Goal: Find specific page/section: Find specific page/section

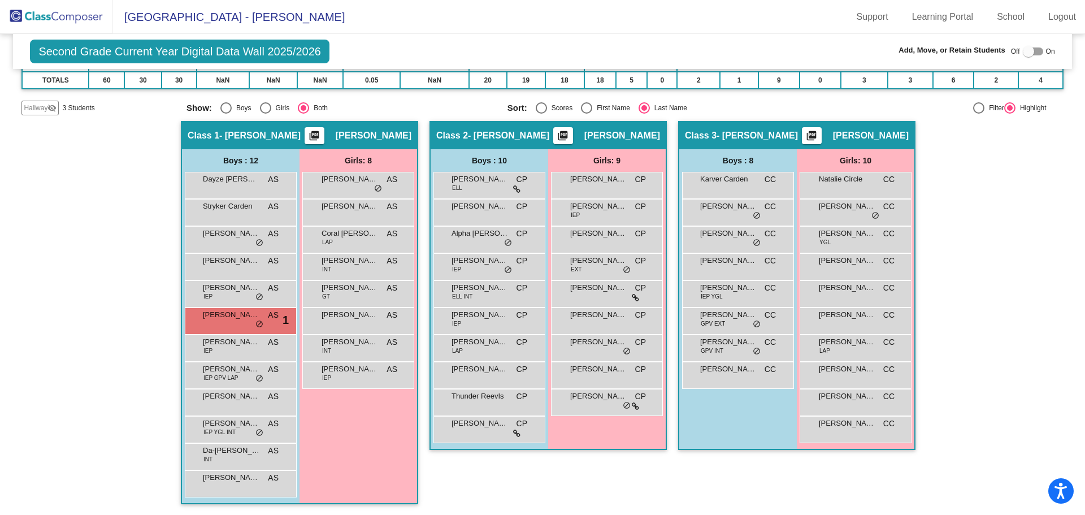
scroll to position [153, 0]
click at [256, 428] on span "do_not_disturb_alt" at bounding box center [260, 432] width 8 height 9
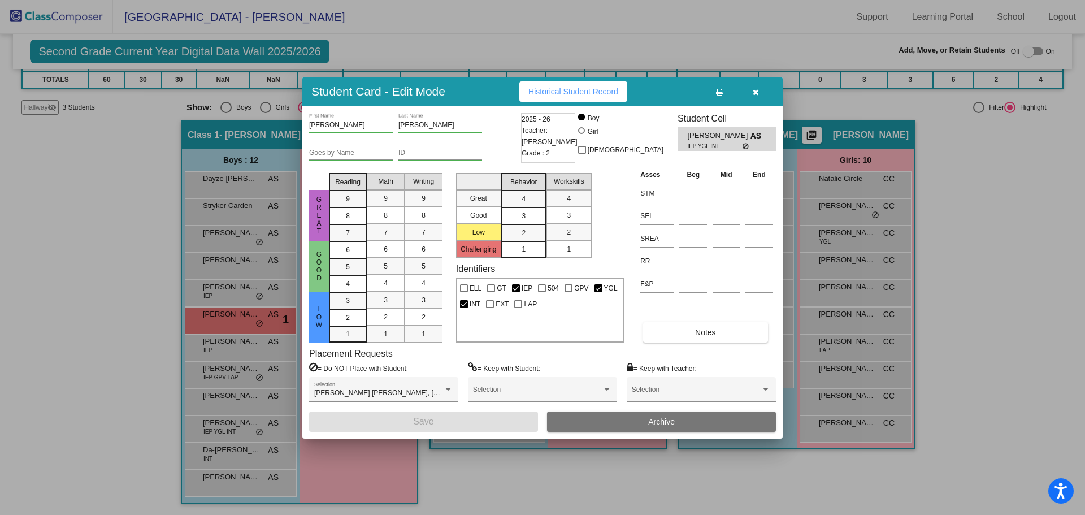
click at [756, 94] on icon "button" at bounding box center [756, 92] width 6 height 8
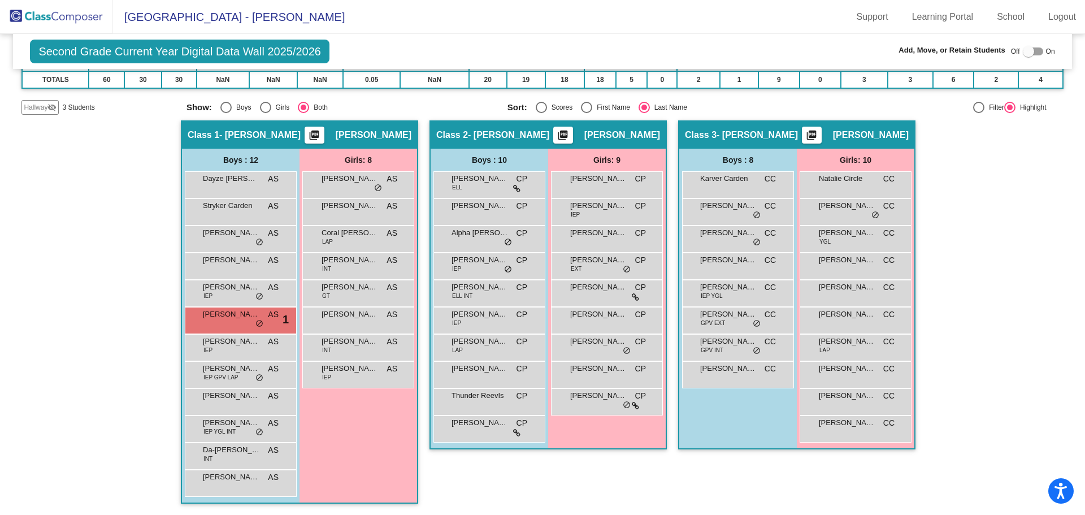
click at [44, 25] on img at bounding box center [56, 16] width 113 height 33
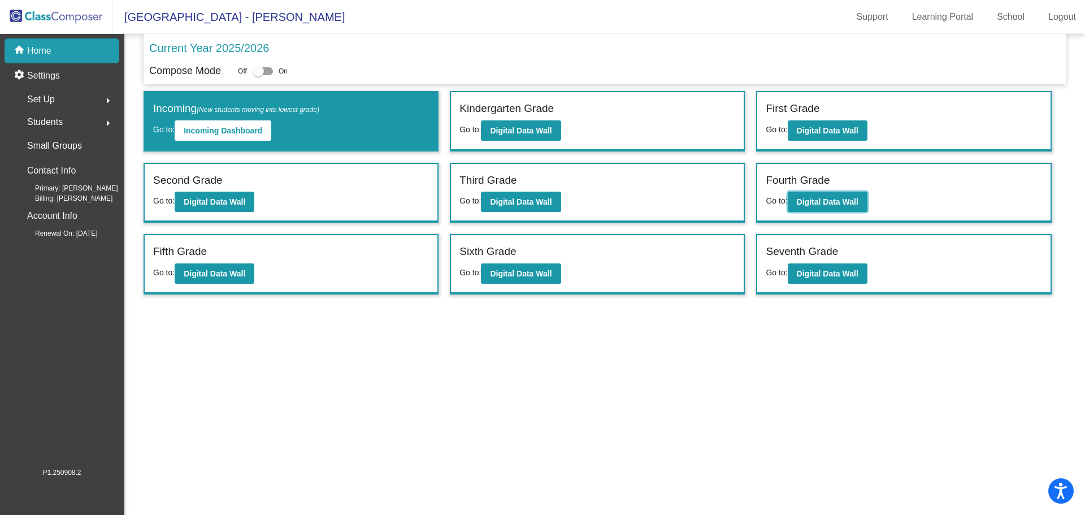
click at [836, 200] on b "Digital Data Wall" at bounding box center [828, 201] width 62 height 9
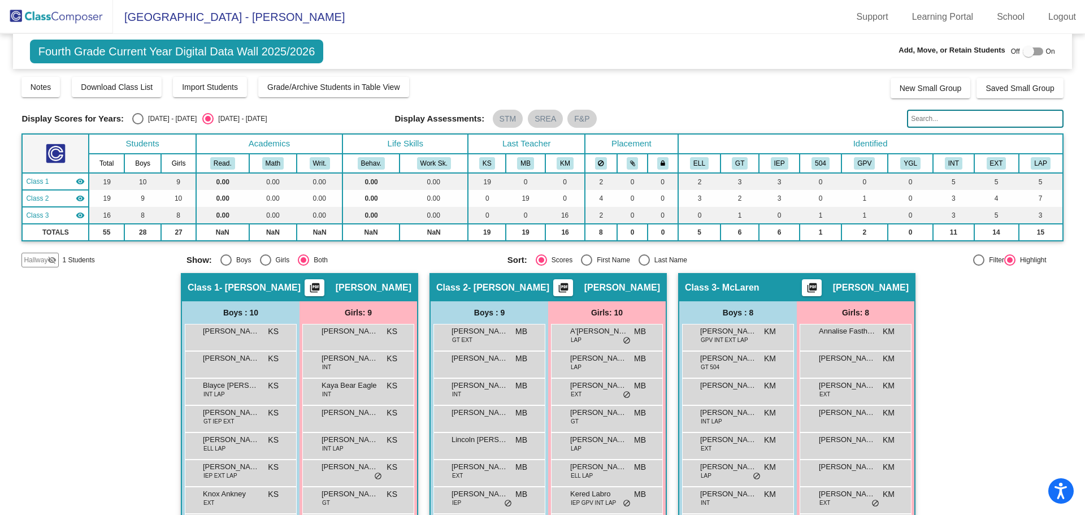
click at [646, 263] on div "Select an option" at bounding box center [644, 259] width 11 height 11
click at [644, 266] on input "Last Name" at bounding box center [644, 266] width 1 height 1
radio input "true"
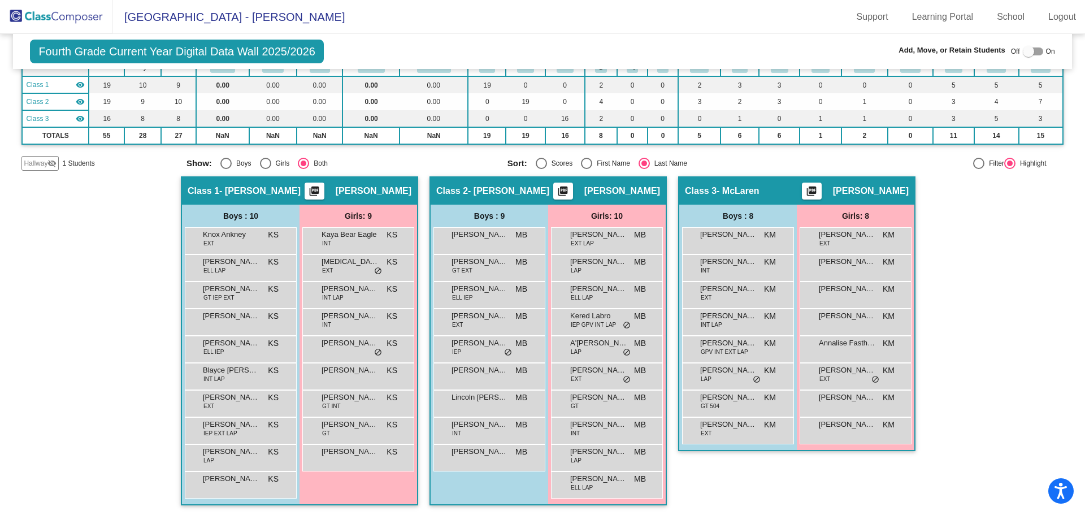
scroll to position [98, 0]
